Goal: Task Accomplishment & Management: Complete application form

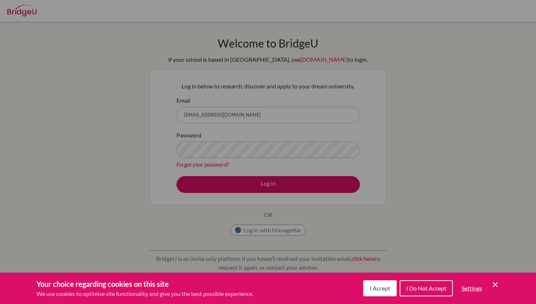
click at [495, 285] on icon "Cookie Control Close Icon" at bounding box center [495, 284] width 9 height 9
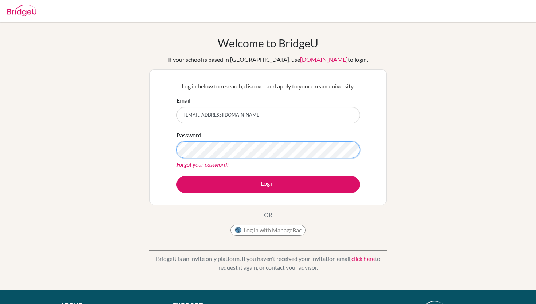
click at [177, 176] on button "Log in" at bounding box center [269, 184] width 184 height 17
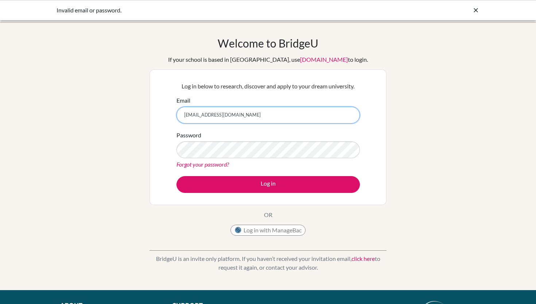
drag, startPoint x: 258, startPoint y: 117, endPoint x: 177, endPoint y: 117, distance: 81.4
click at [177, 117] on input "diab210050@diabstudents.com" at bounding box center [269, 115] width 184 height 17
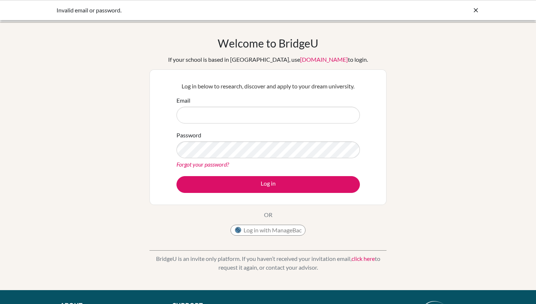
click at [475, 10] on icon at bounding box center [475, 10] width 7 height 7
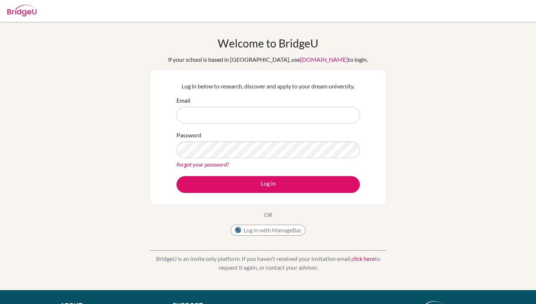
click at [22, 15] on img at bounding box center [21, 11] width 29 height 12
click at [267, 221] on div "Welcome to BridgeU If your school is based in China, use app.bridge-u.com.cn to…" at bounding box center [268, 137] width 237 height 202
click at [264, 231] on button "Log in with ManageBac" at bounding box center [268, 229] width 75 height 11
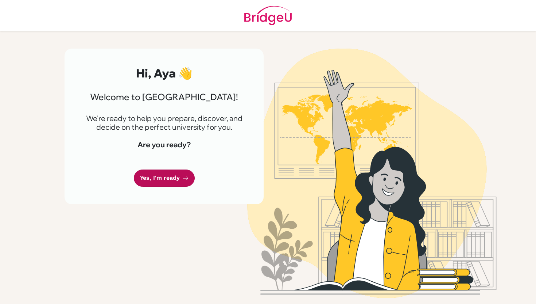
click at [142, 186] on link "Yes, I'm ready" at bounding box center [164, 177] width 61 height 17
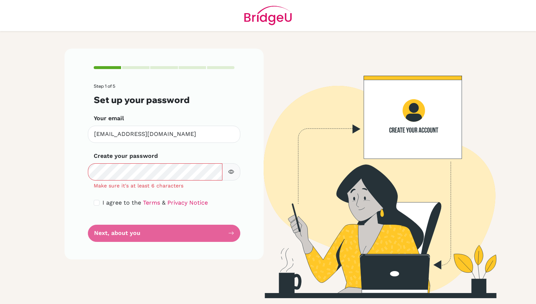
click at [232, 171] on icon "button" at bounding box center [231, 172] width 6 height 6
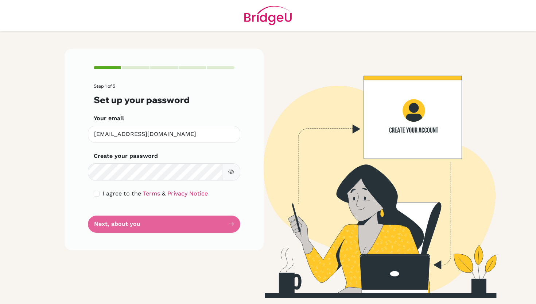
click at [100, 193] on div "I agree to the Terms & Privacy Notice" at bounding box center [164, 193] width 141 height 9
click at [99, 192] on input "checkbox" at bounding box center [97, 193] width 6 height 6
checkbox input "true"
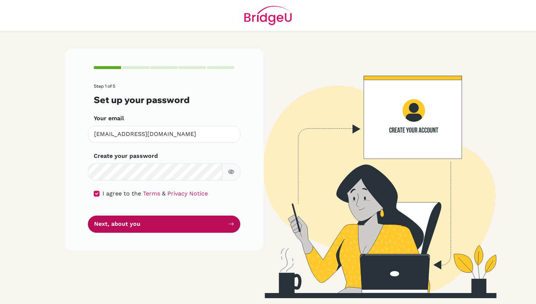
click at [140, 225] on button "Next, about you" at bounding box center [164, 223] width 152 height 17
